Goal: Task Accomplishment & Management: Manage account settings

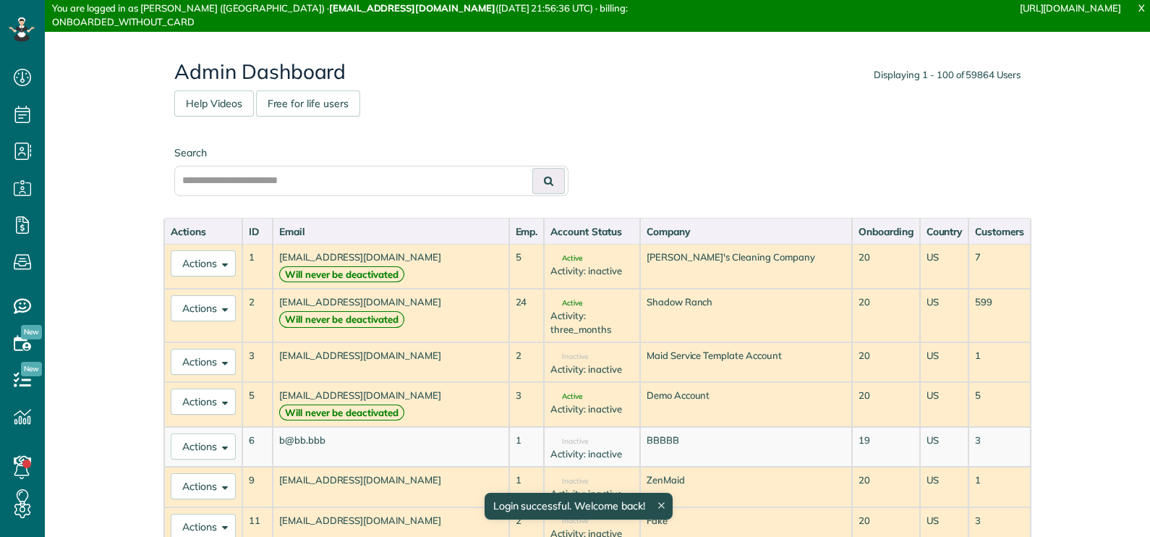
scroll to position [7, 7]
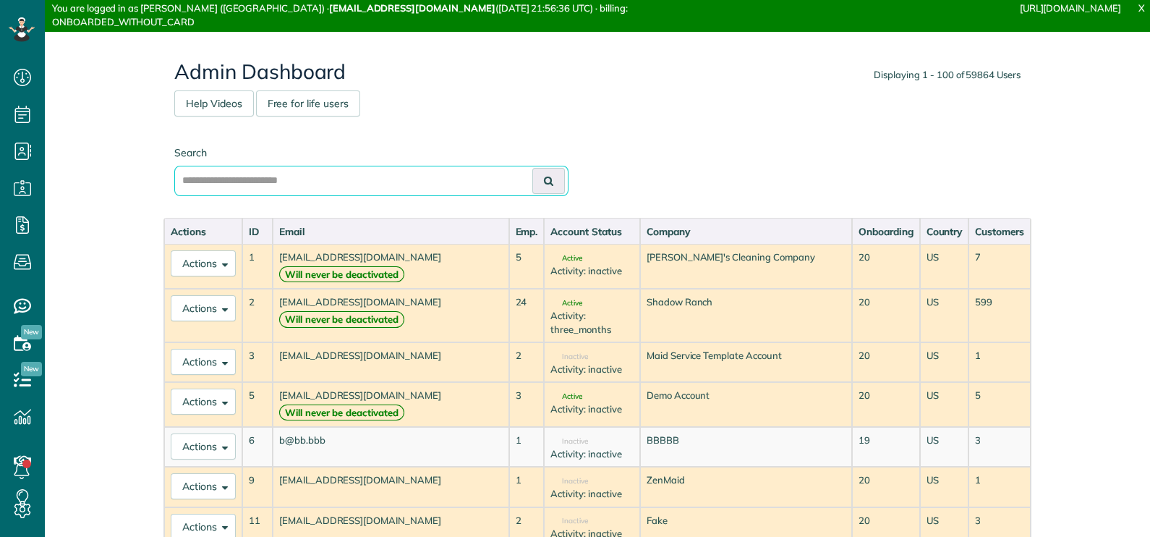
click at [289, 186] on input "text" at bounding box center [371, 181] width 394 height 30
paste input "**********"
type input "**********"
click at [542, 191] on button at bounding box center [548, 181] width 33 height 26
click at [544, 181] on icon at bounding box center [548, 181] width 9 height 10
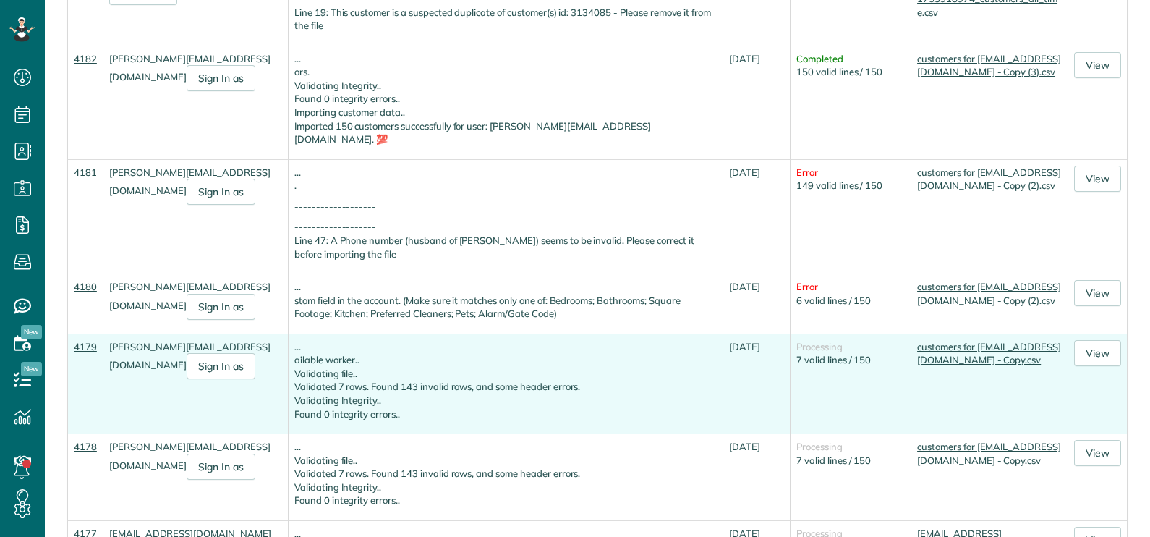
scroll to position [4610, 0]
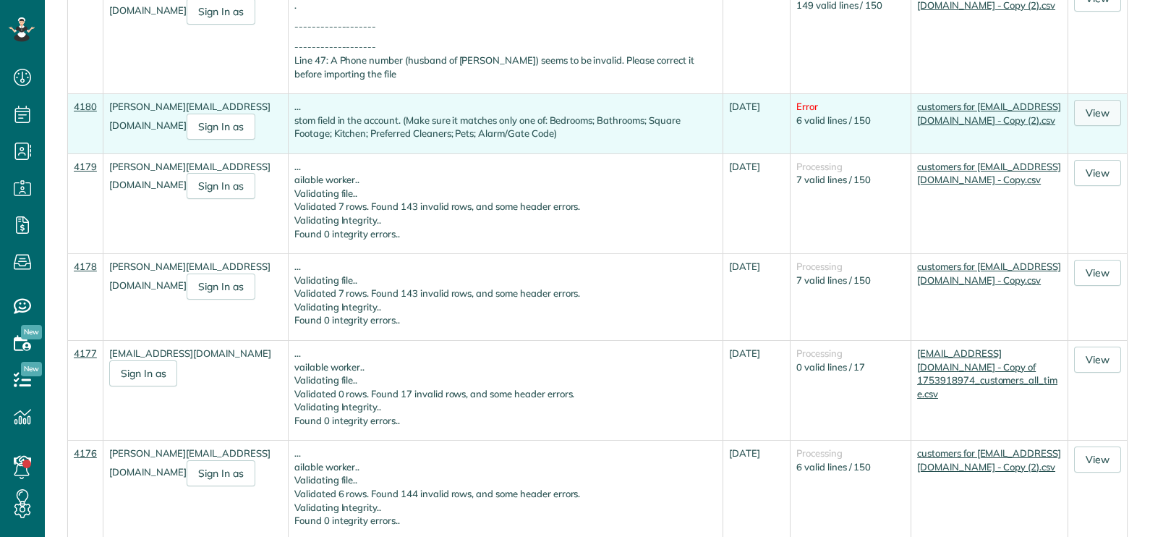
click at [1094, 126] on link "View" at bounding box center [1097, 113] width 47 height 26
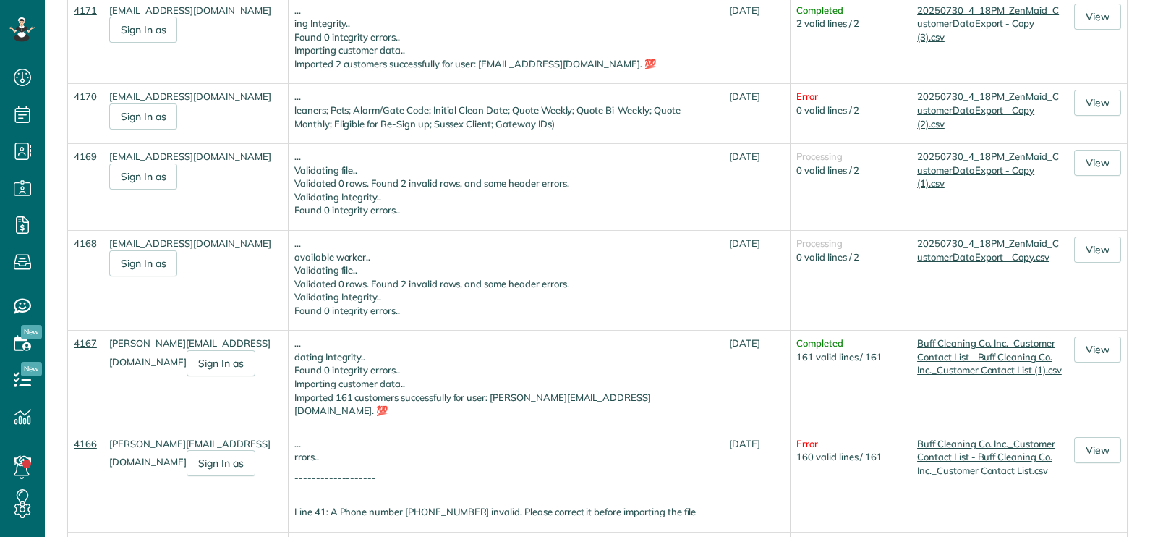
scroll to position [5604, 0]
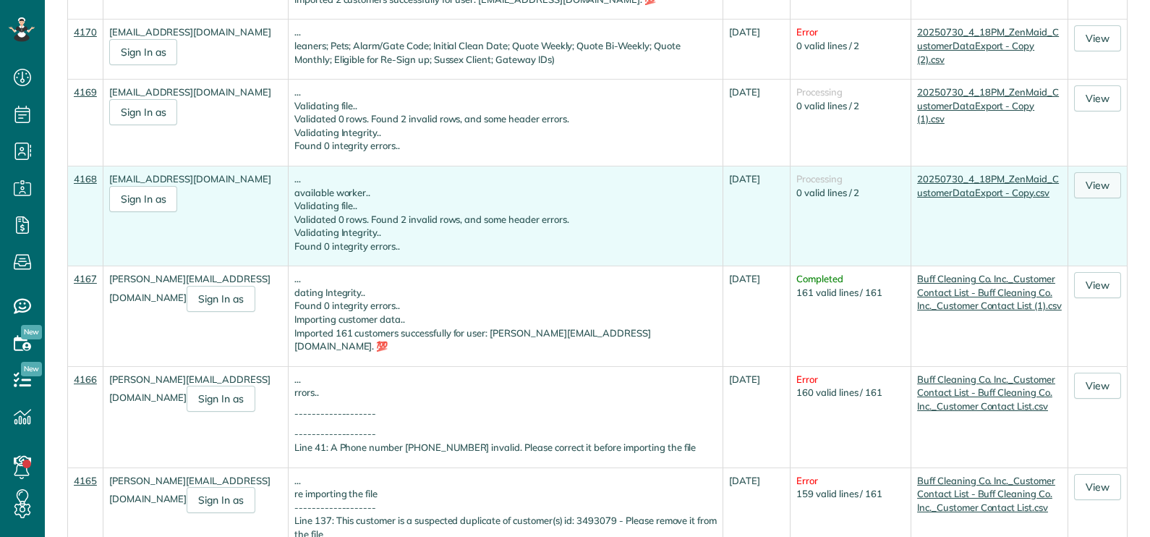
click at [1081, 198] on link "View" at bounding box center [1097, 185] width 47 height 26
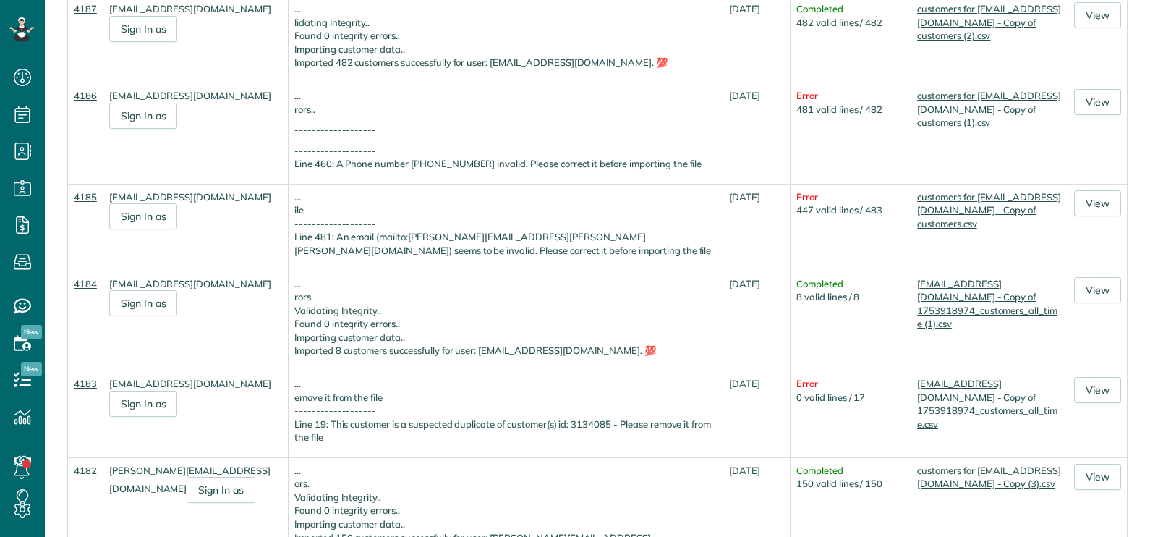
scroll to position [3978, 0]
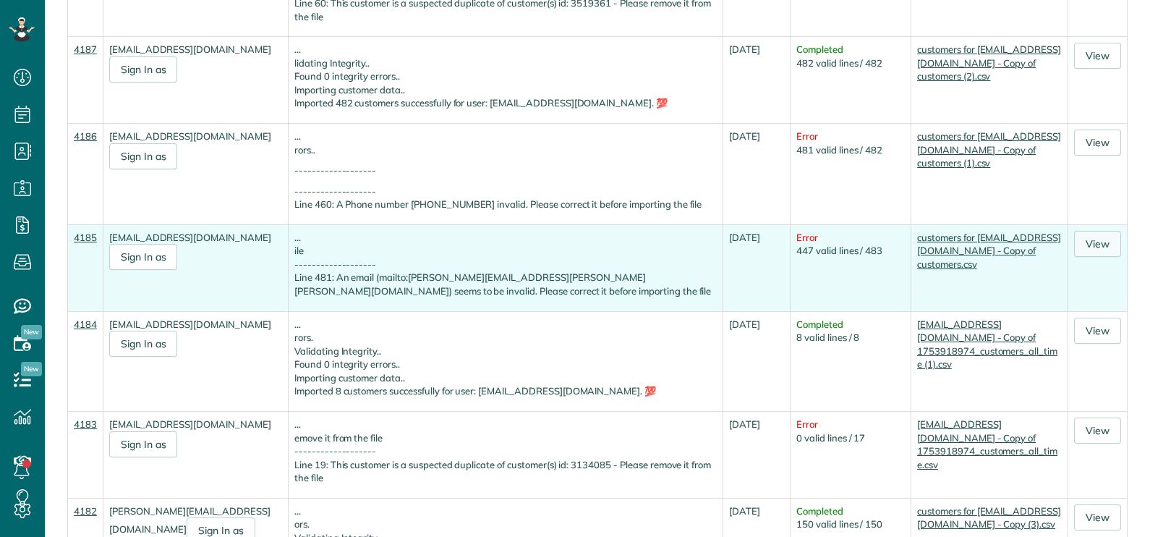
click at [1087, 257] on link "View" at bounding box center [1097, 244] width 47 height 26
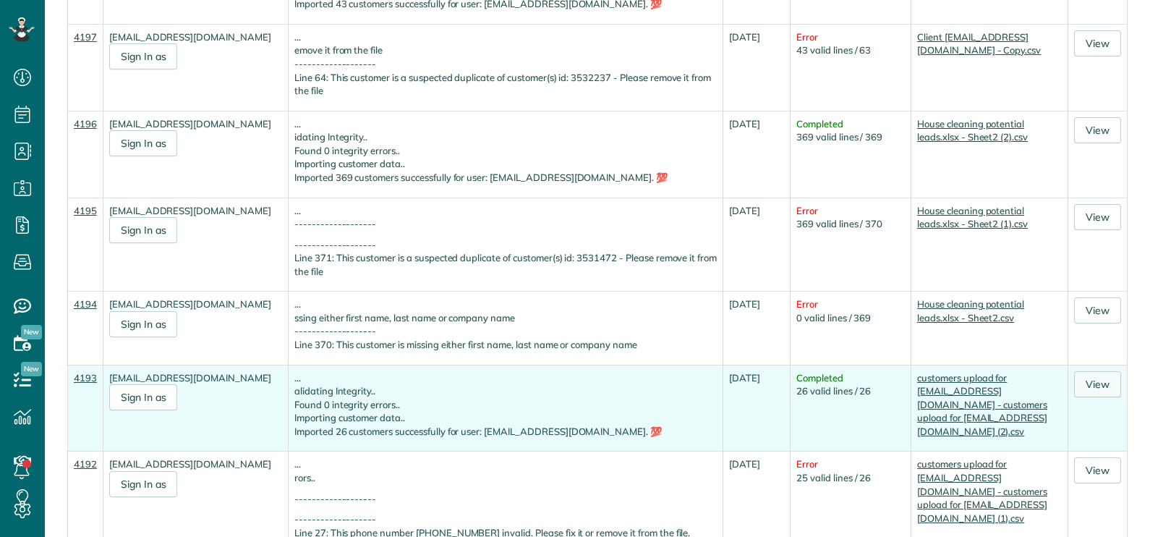
scroll to position [2983, 0]
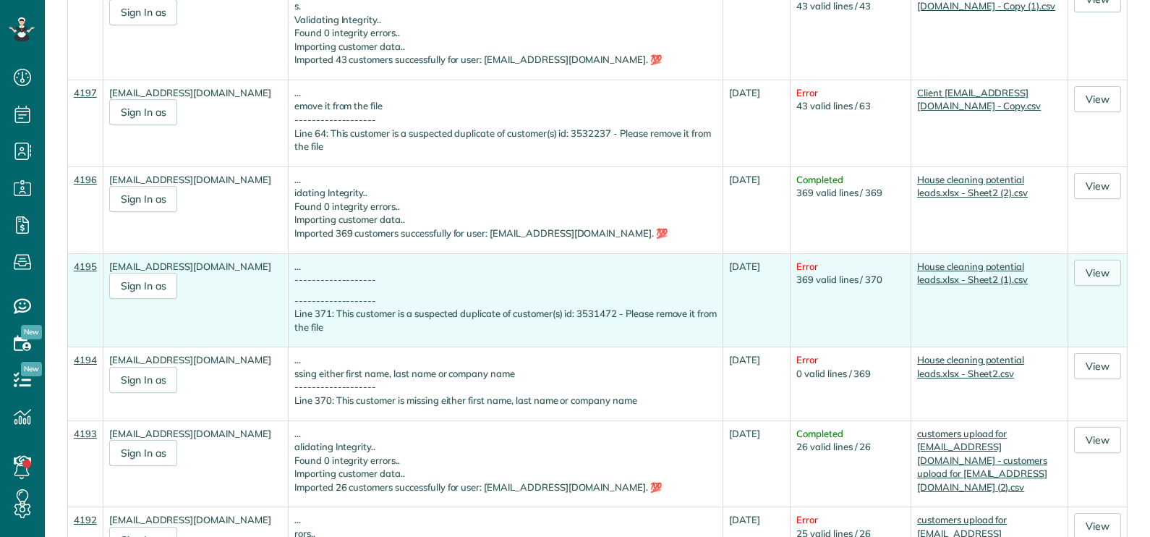
click at [1086, 286] on link "View" at bounding box center [1097, 273] width 47 height 26
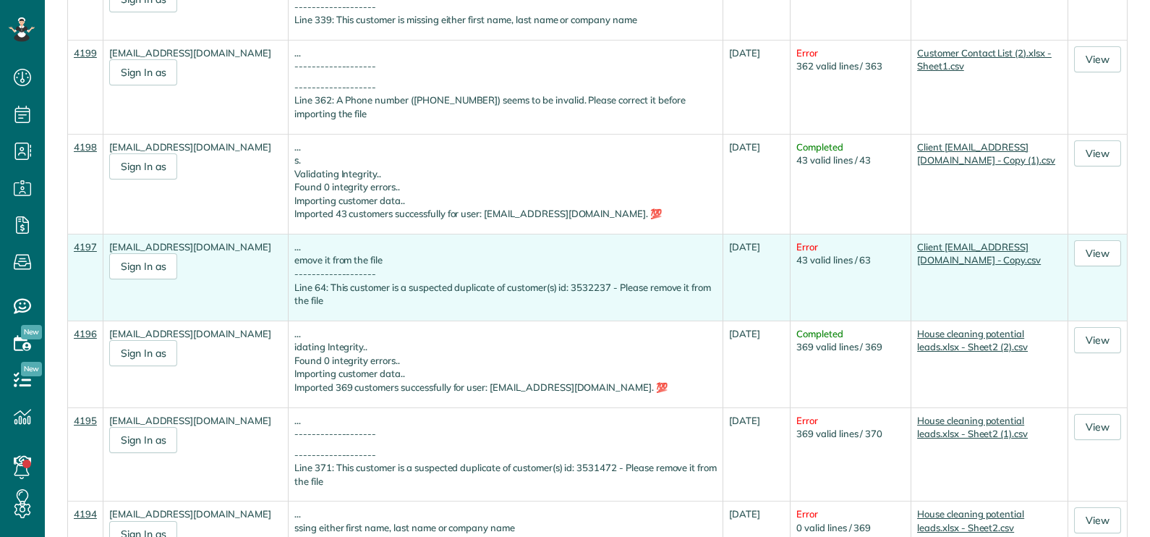
scroll to position [2802, 0]
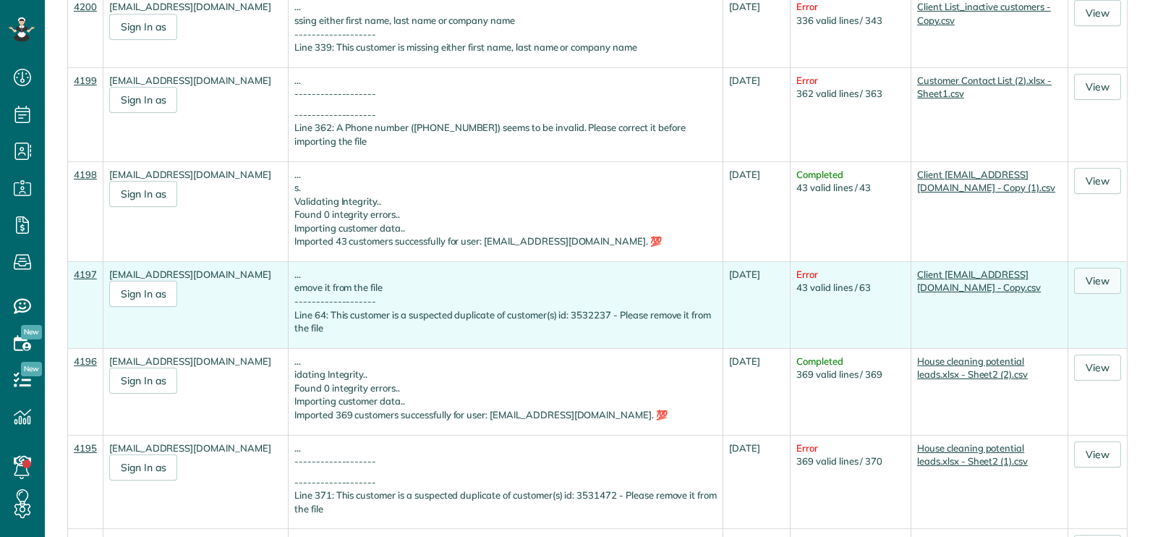
click at [1074, 294] on link "View" at bounding box center [1097, 281] width 47 height 26
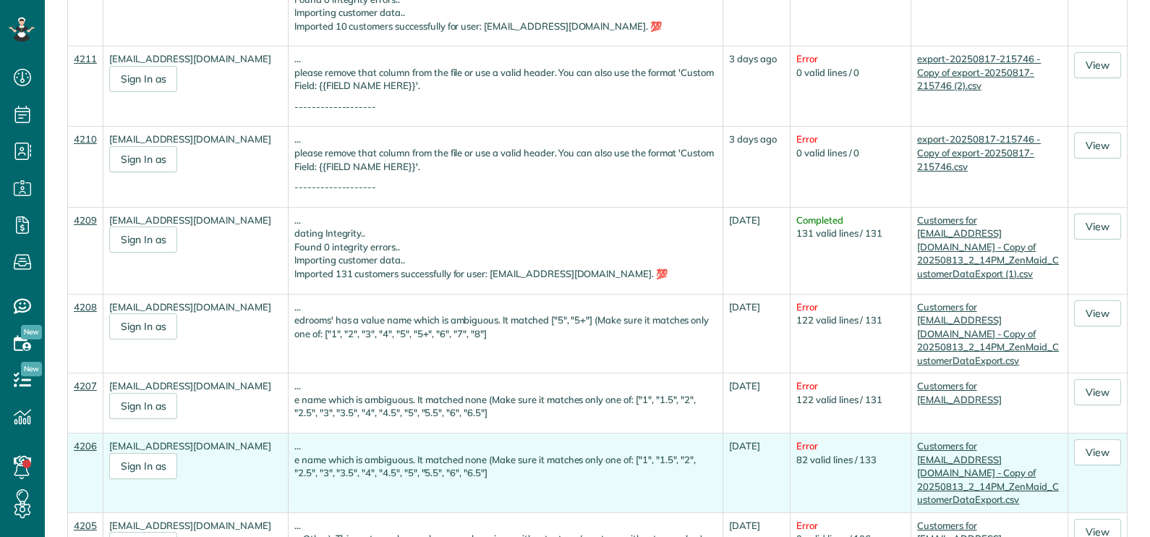
scroll to position [1808, 0]
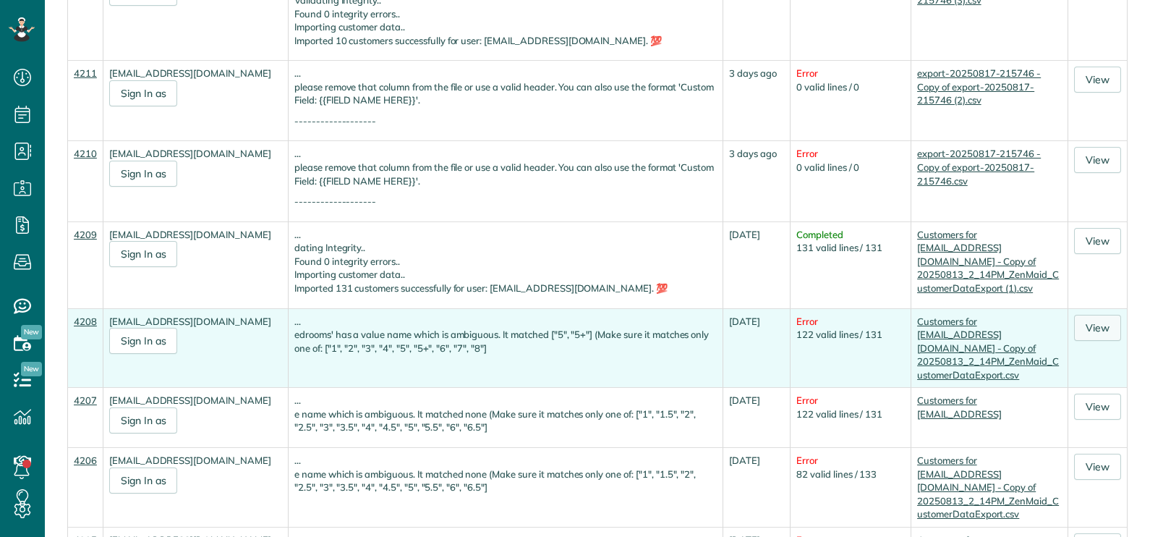
click at [1083, 341] on link "View" at bounding box center [1097, 328] width 47 height 26
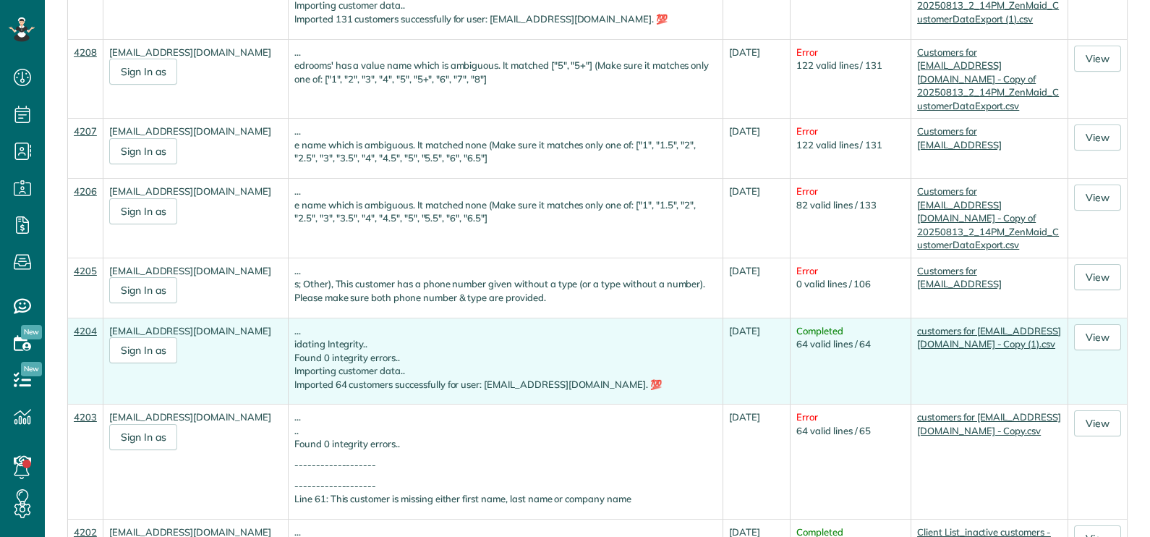
scroll to position [2079, 0]
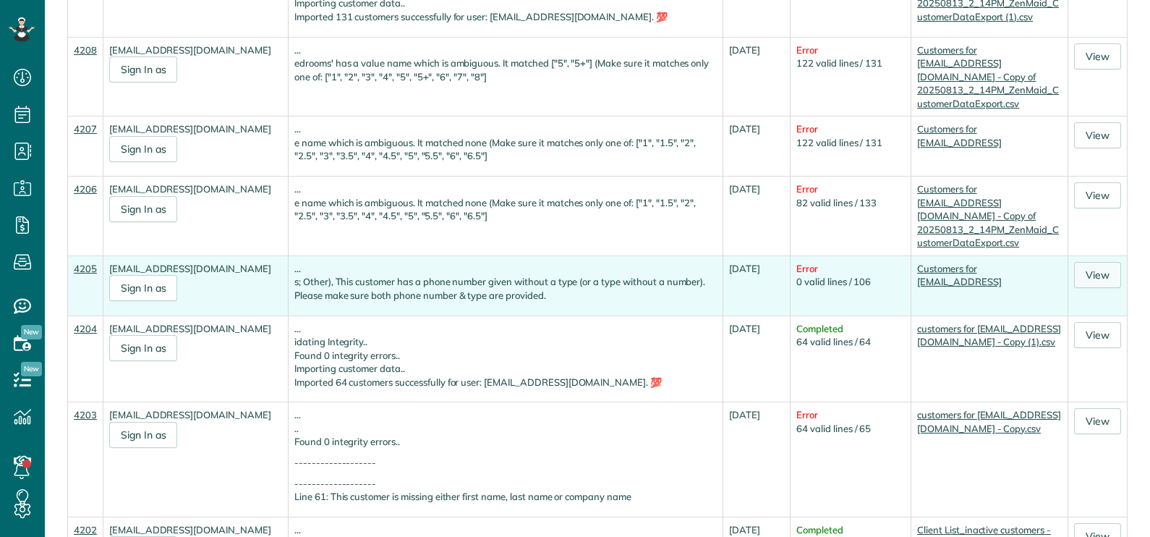
click at [1079, 288] on link "View" at bounding box center [1097, 275] width 47 height 26
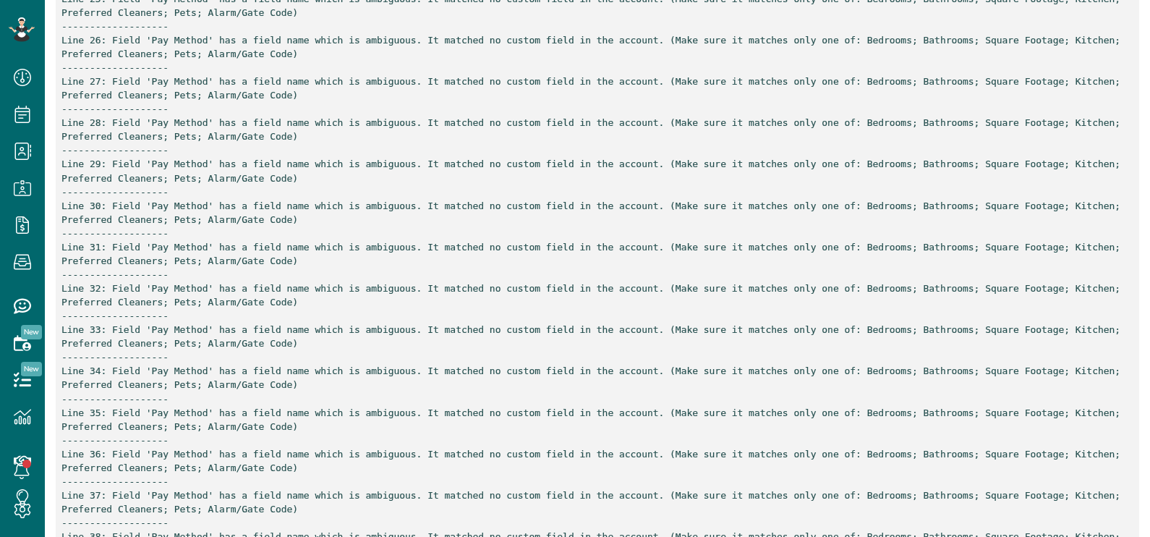
scroll to position [1627, 0]
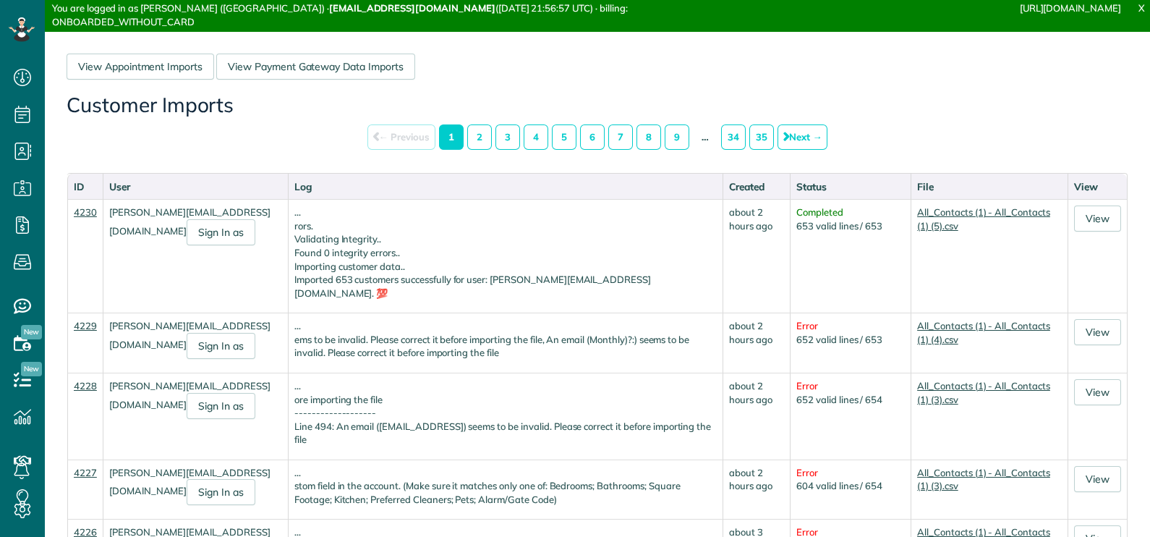
scroll to position [7, 7]
